Goal: Information Seeking & Learning: Learn about a topic

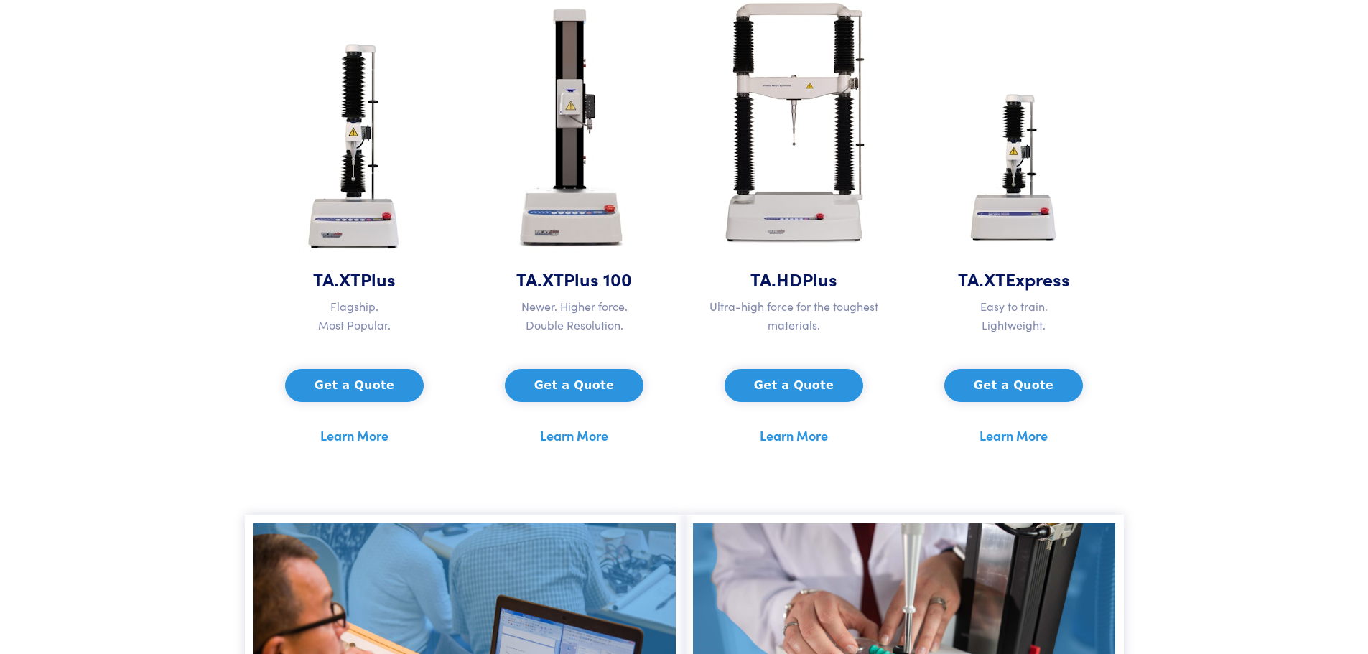
scroll to position [718, 0]
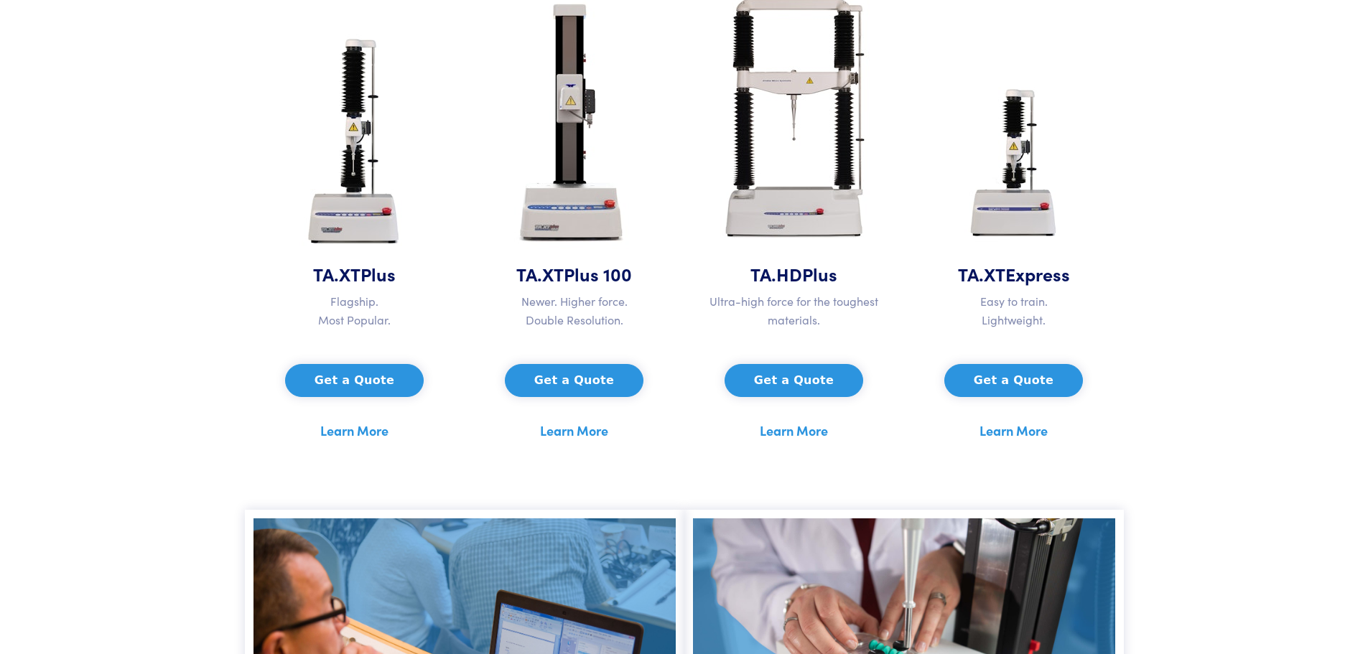
click at [357, 422] on link "Learn More" at bounding box center [354, 431] width 68 height 22
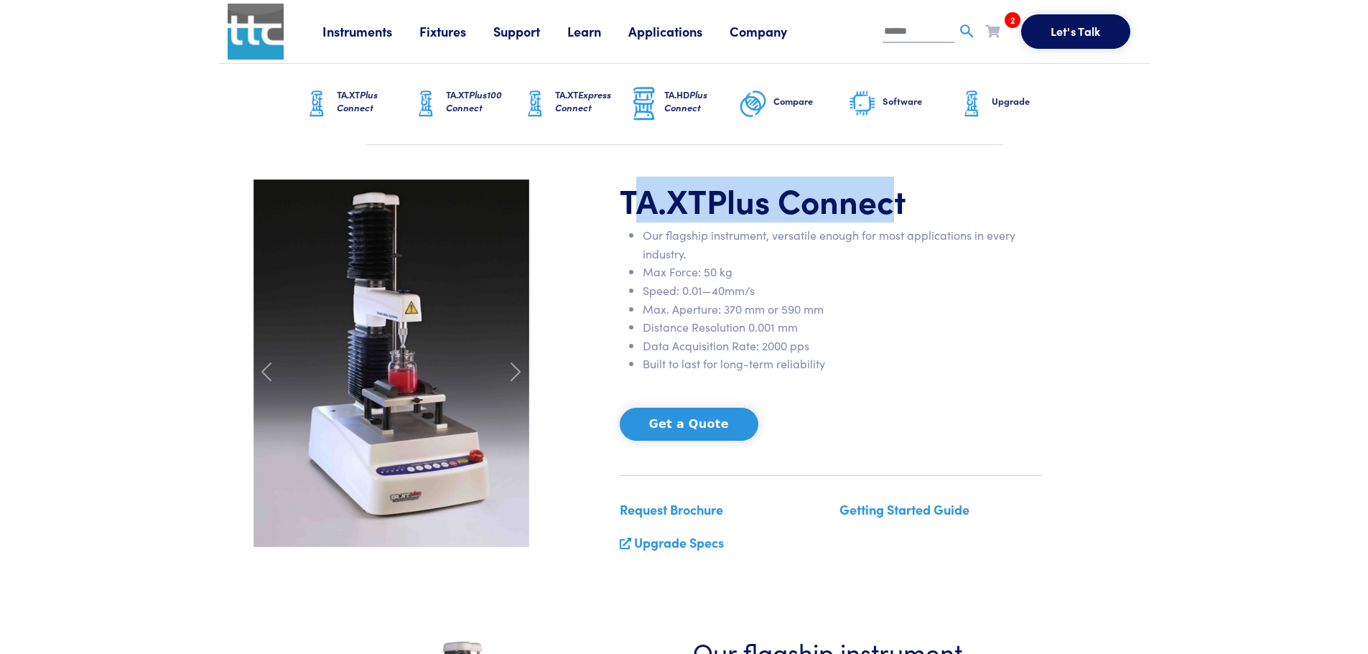
drag, startPoint x: 632, startPoint y: 202, endPoint x: 635, endPoint y: 187, distance: 14.7
click at [896, 198] on h1 "TA.XT Plus Connect" at bounding box center [831, 201] width 422 height 42
drag, startPoint x: 618, startPoint y: 197, endPoint x: 902, endPoint y: 197, distance: 284.5
click at [902, 197] on div "TA.XT Plus Connect Our flagship instrument, versatile enough for most applicati…" at bounding box center [831, 373] width 440 height 386
copy h1 "TA.XT Plus Connect"
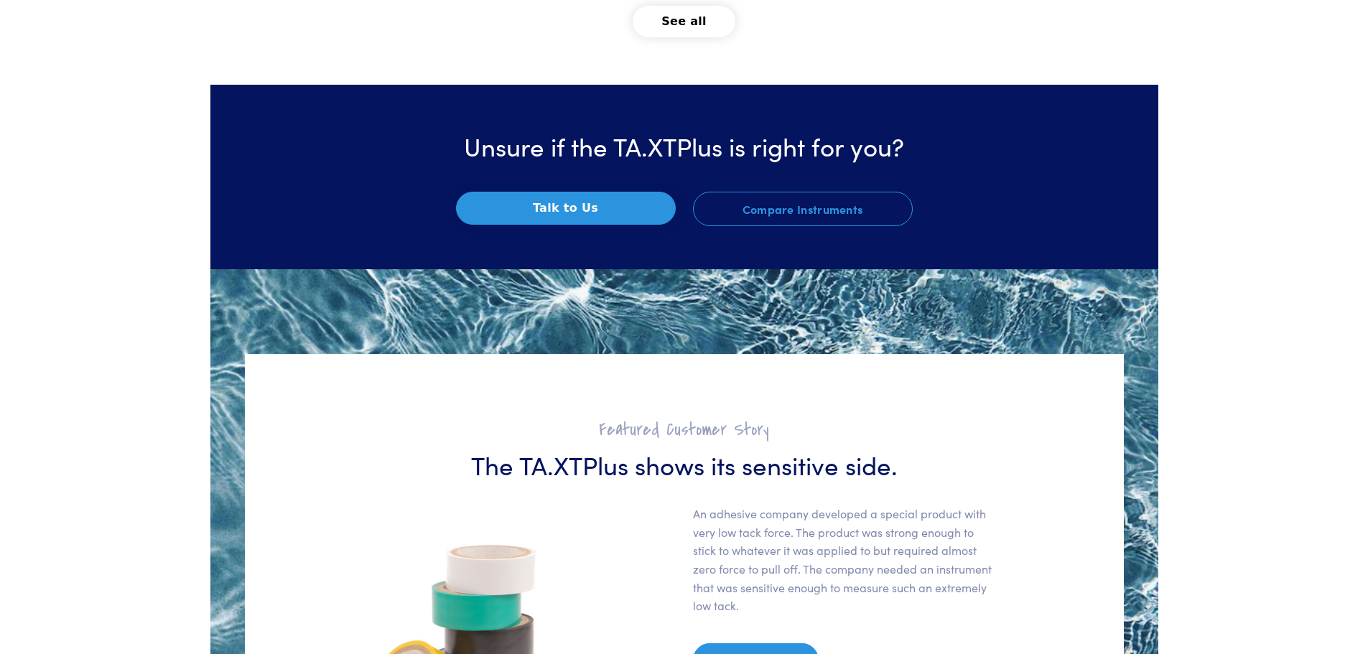
scroll to position [1868, 0]
